Goal: Task Accomplishment & Management: Manage account settings

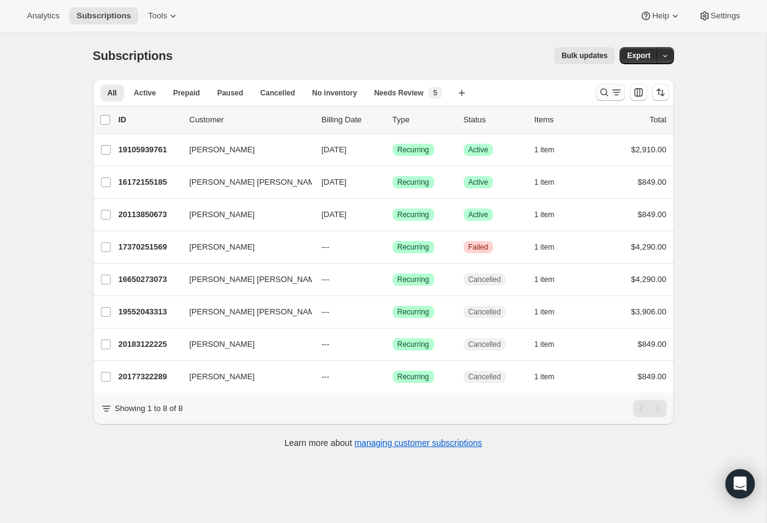
click at [609, 95] on icon "Search and filter results" at bounding box center [604, 92] width 12 height 12
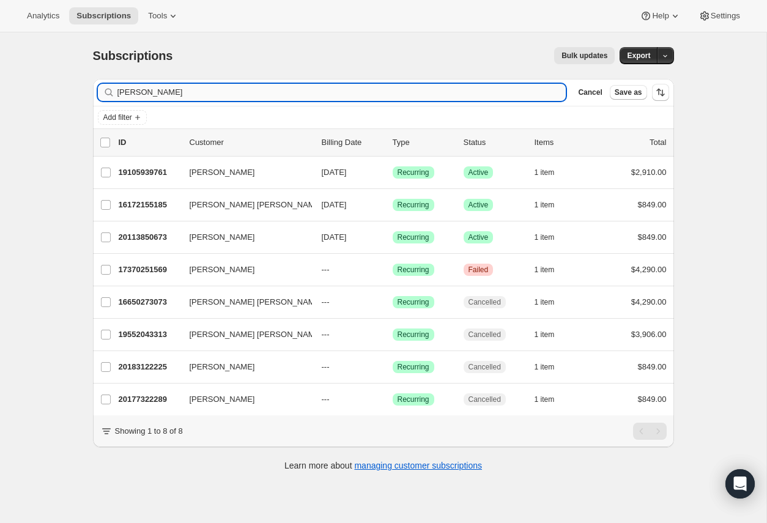
click at [207, 85] on input "[PERSON_NAME]" at bounding box center [341, 92] width 449 height 17
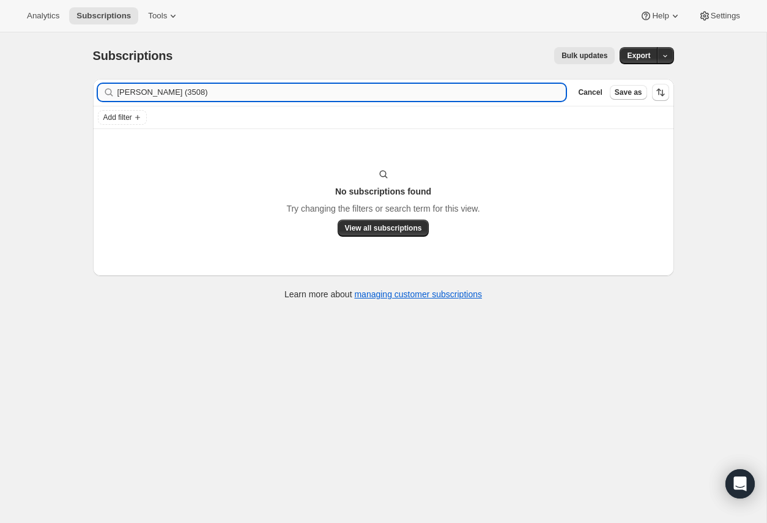
drag, startPoint x: 240, startPoint y: 92, endPoint x: 192, endPoint y: 92, distance: 47.7
click at [192, 92] on input "[PERSON_NAME] (3508)" at bounding box center [341, 92] width 449 height 17
click at [207, 89] on input "[PERSON_NAME], [PERSON_NAME]" at bounding box center [341, 92] width 449 height 17
drag, startPoint x: 143, startPoint y: 92, endPoint x: 61, endPoint y: 92, distance: 82.0
click at [61, 92] on div "Subscriptions. This page is ready Subscriptions Bulk updates More actions Bulk …" at bounding box center [383, 293] width 766 height 523
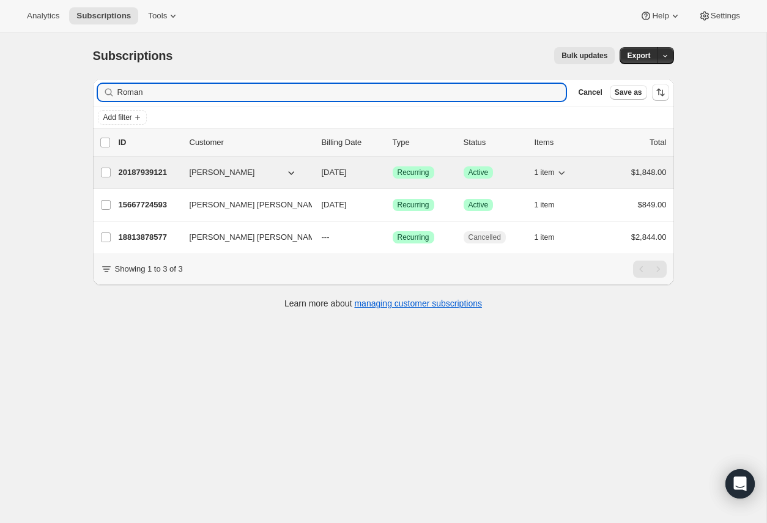
type input "Roman"
click at [183, 171] on div "20187939121 [PERSON_NAME] [DATE] Success Recurring Success Active 1 item $1,848…" at bounding box center [393, 172] width 548 height 17
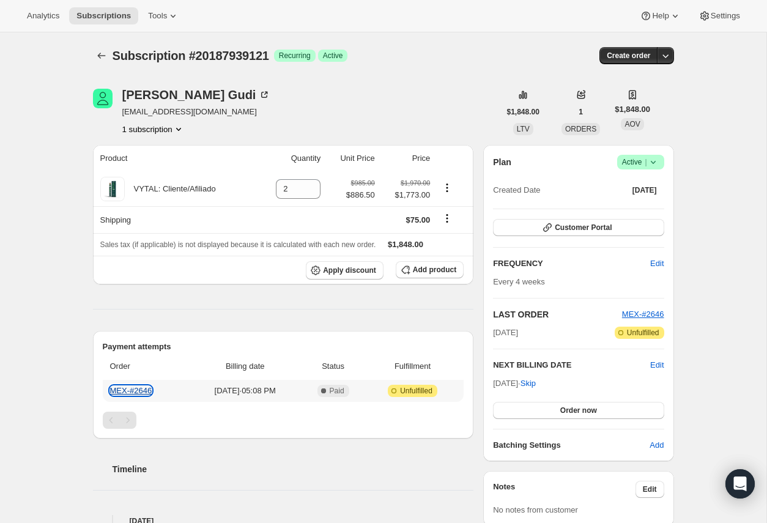
click at [127, 390] on link "MEX-#2646" at bounding box center [131, 390] width 42 height 9
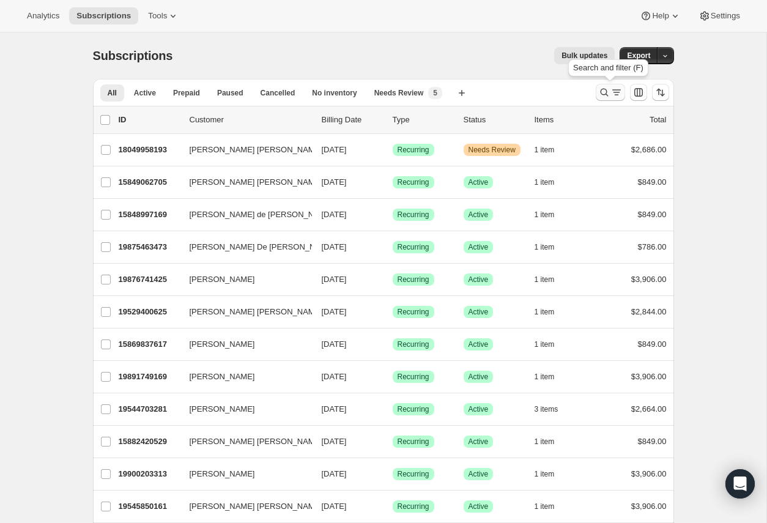
click at [606, 87] on icon "Search and filter results" at bounding box center [604, 92] width 12 height 12
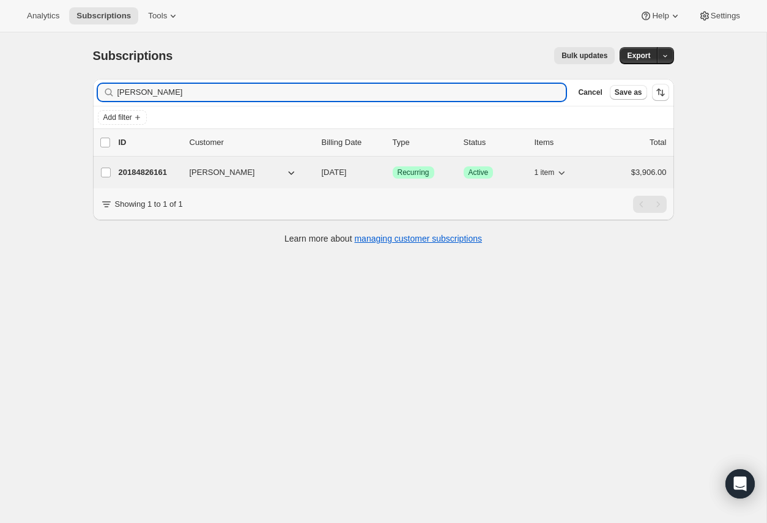
type input "Trejos"
click at [188, 172] on div "20184826161 Santiago A Trejos 09/10/2025 Success Recurring Success Active 1 ite…" at bounding box center [393, 172] width 548 height 17
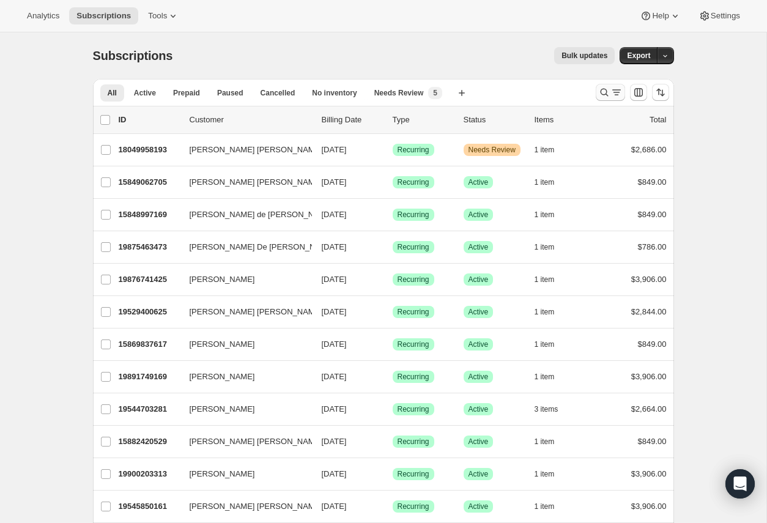
click at [610, 91] on icon "Search and filter results" at bounding box center [616, 92] width 12 height 12
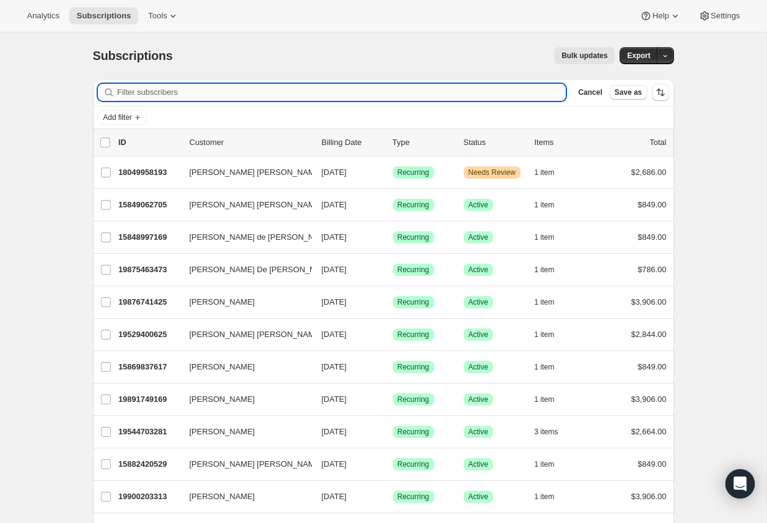
click at [329, 92] on input "Filter subscribers" at bounding box center [341, 92] width 449 height 17
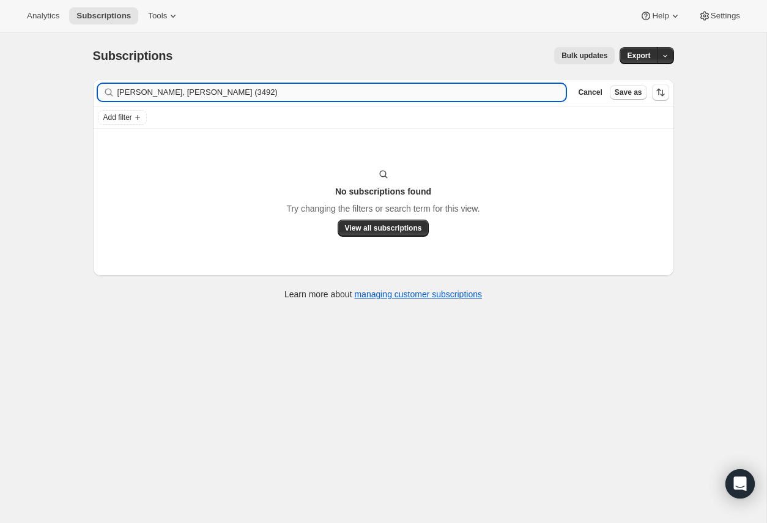
drag, startPoint x: 261, startPoint y: 98, endPoint x: 170, endPoint y: 92, distance: 90.8
click at [170, 92] on input "Lopez, Dante Lopez (3492)" at bounding box center [341, 92] width 449 height 17
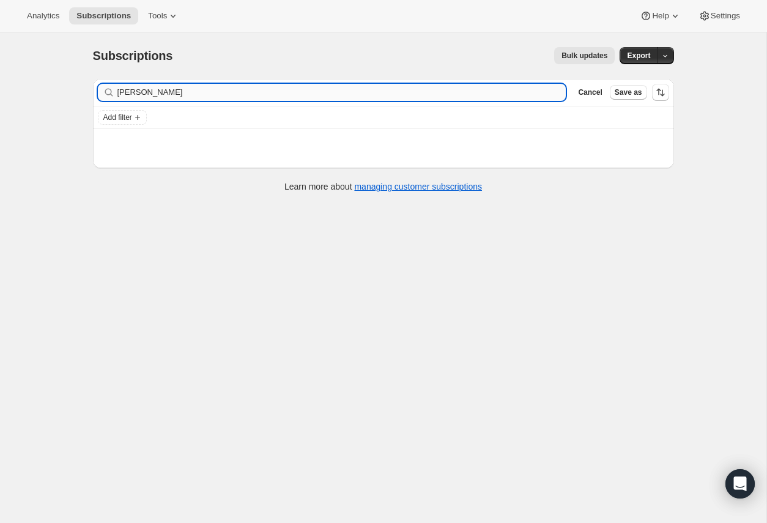
type input "Dante"
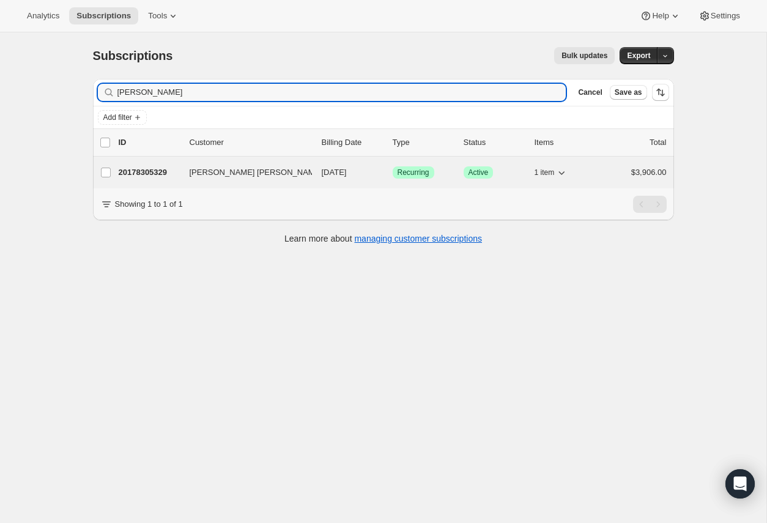
click at [216, 176] on span "Dante Lopez Lopez" at bounding box center [256, 172] width 133 height 12
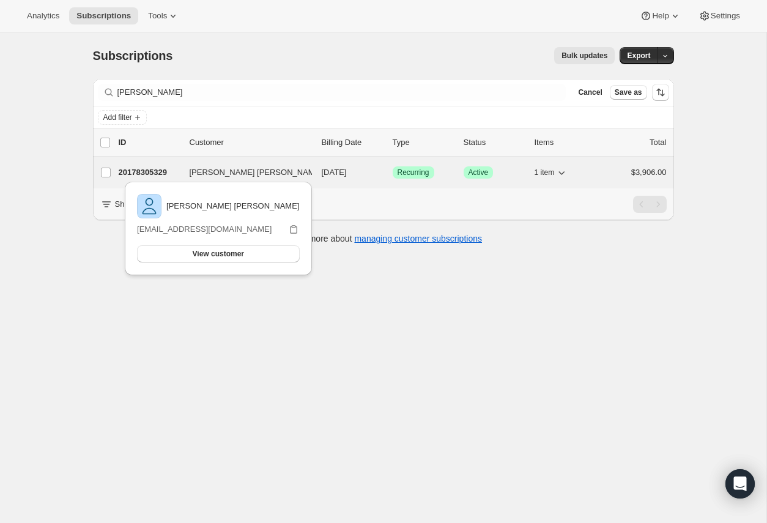
click at [190, 176] on span "Dante Lopez Lopez" at bounding box center [256, 172] width 133 height 12
